Goal: Transaction & Acquisition: Download file/media

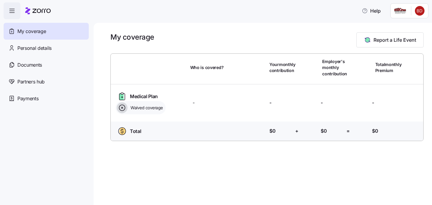
click at [10, 10] on icon "button" at bounding box center [11, 10] width 7 height 7
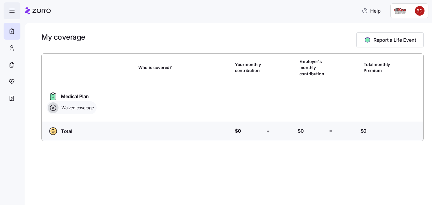
click at [10, 10] on icon "button" at bounding box center [11, 10] width 7 height 7
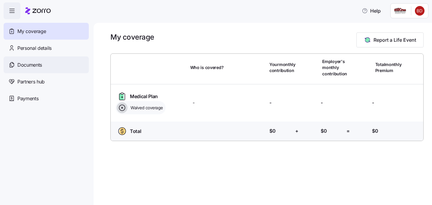
click at [23, 67] on span "Documents" at bounding box center [29, 65] width 25 height 8
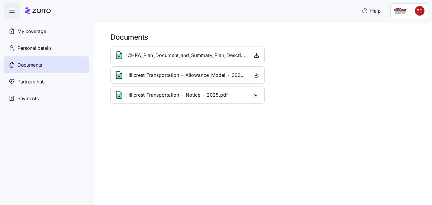
click at [217, 76] on span "Hillcrest_Transportation_-_Allowance_Model_-_2025.pdf" at bounding box center [186, 75] width 120 height 8
click at [257, 75] on icon "button" at bounding box center [256, 75] width 2 height 1
click at [224, 52] on span "ICHRA_Plan_Document_and_Summary_Plan_Description_-_2025.pdf" at bounding box center [186, 56] width 121 height 8
click at [257, 56] on icon "button" at bounding box center [257, 55] width 2 height 1
